Goal: Find specific page/section: Find specific page/section

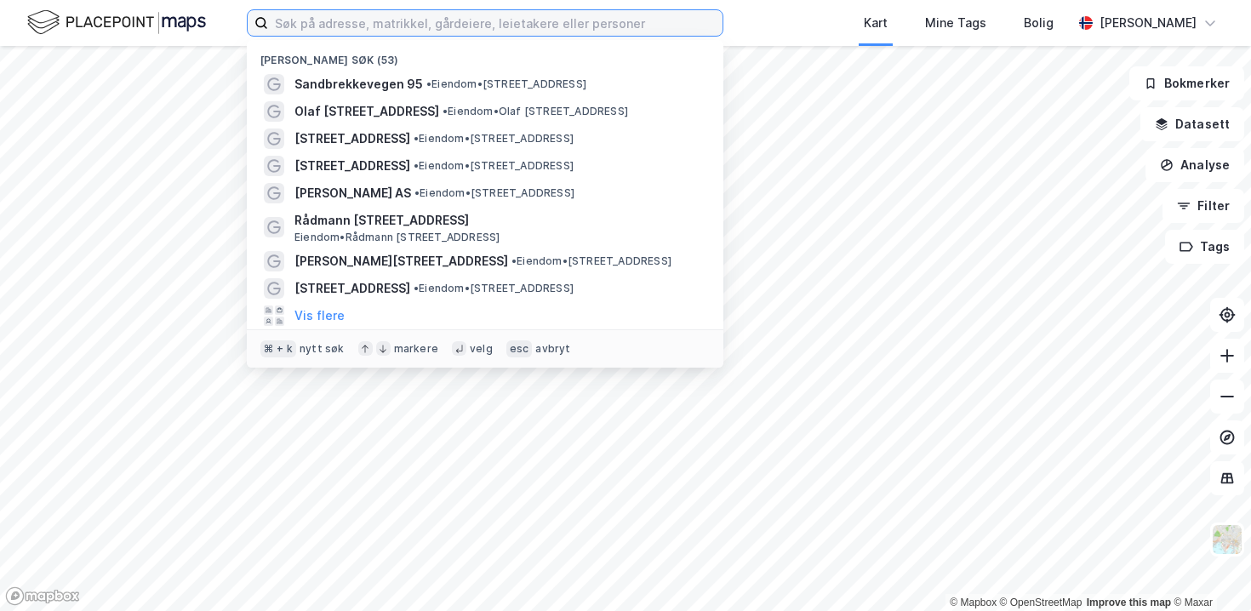
click at [293, 20] on input at bounding box center [495, 23] width 454 height 26
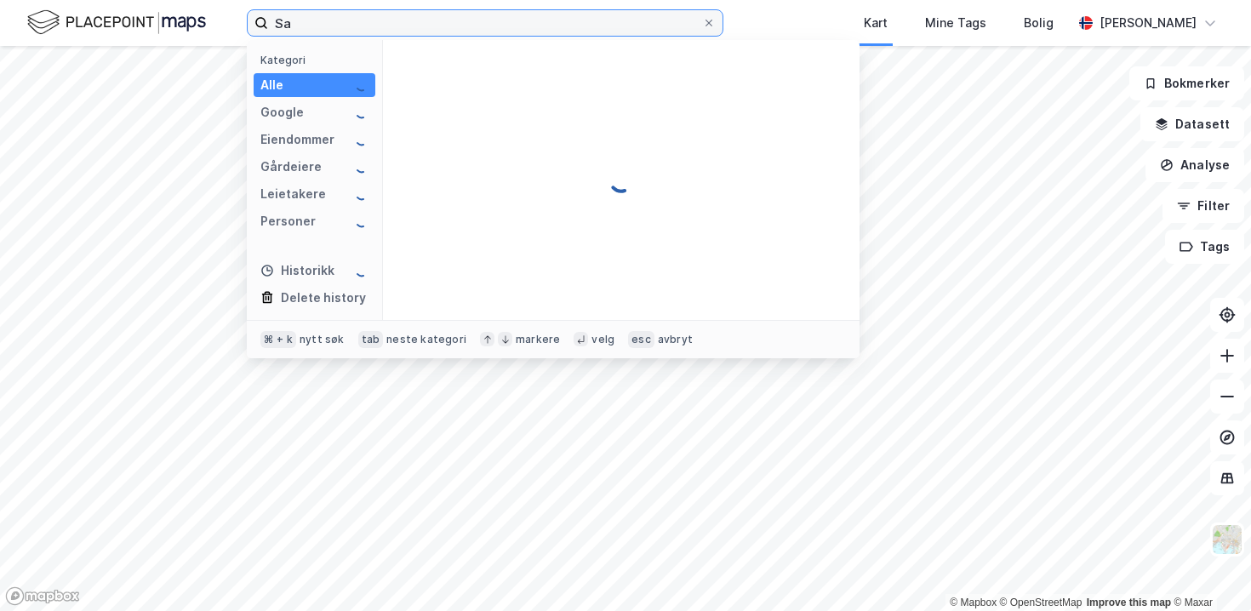
type input "S"
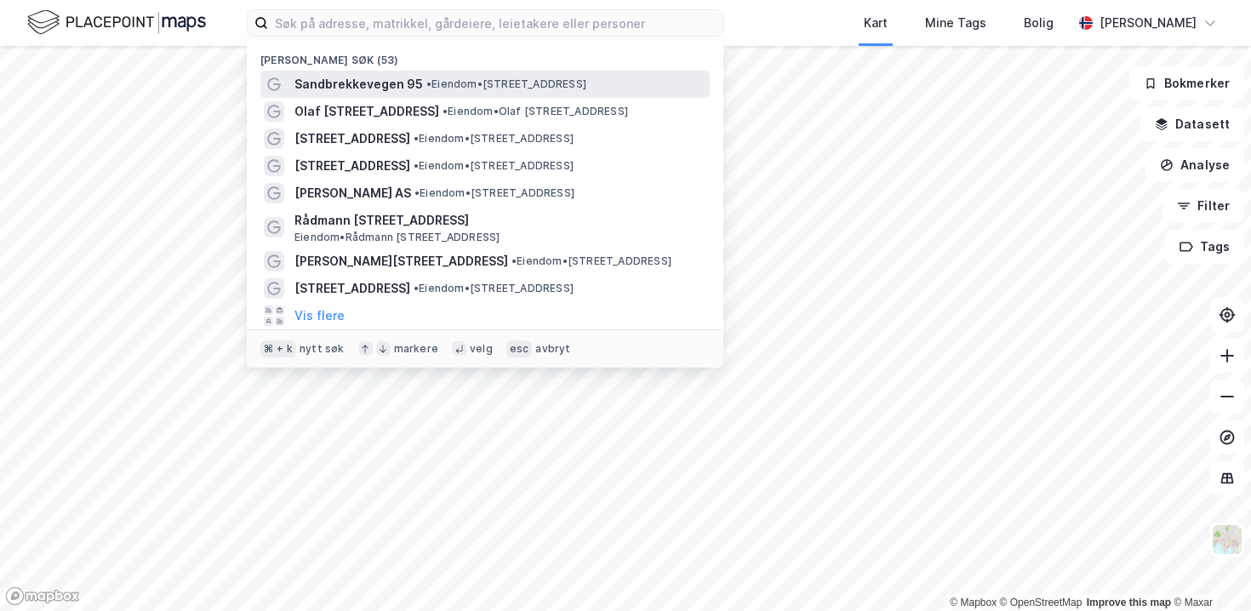
click at [513, 82] on span "• Eiendom • [STREET_ADDRESS]" at bounding box center [506, 84] width 160 height 14
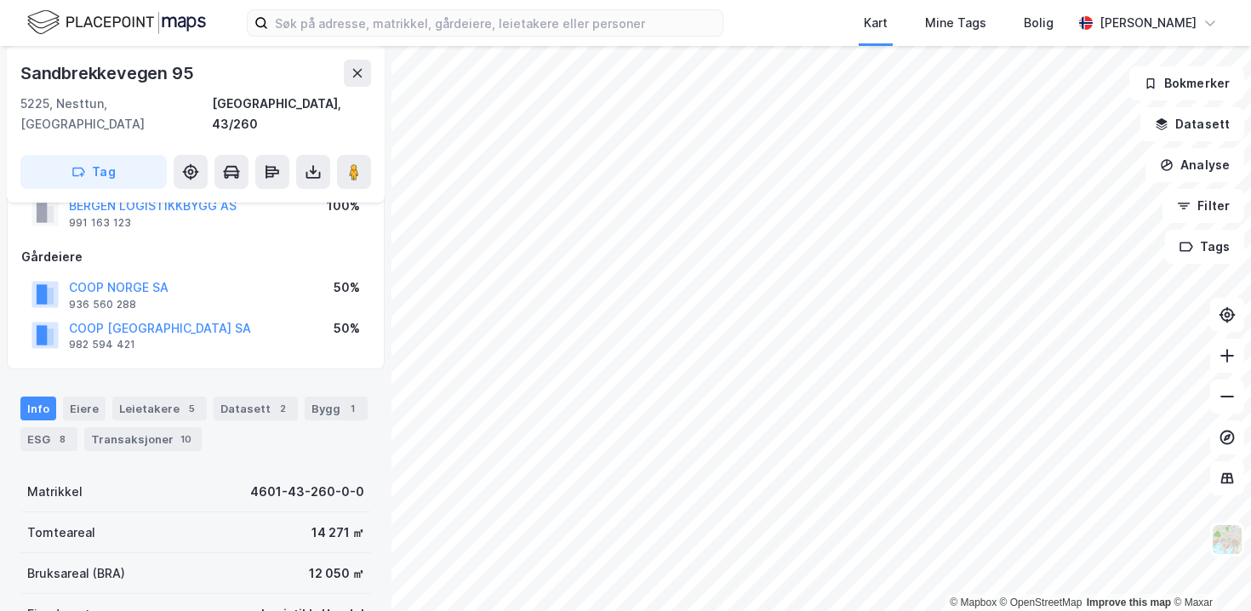
scroll to position [62, 0]
